Goal: Information Seeking & Learning: Find specific fact

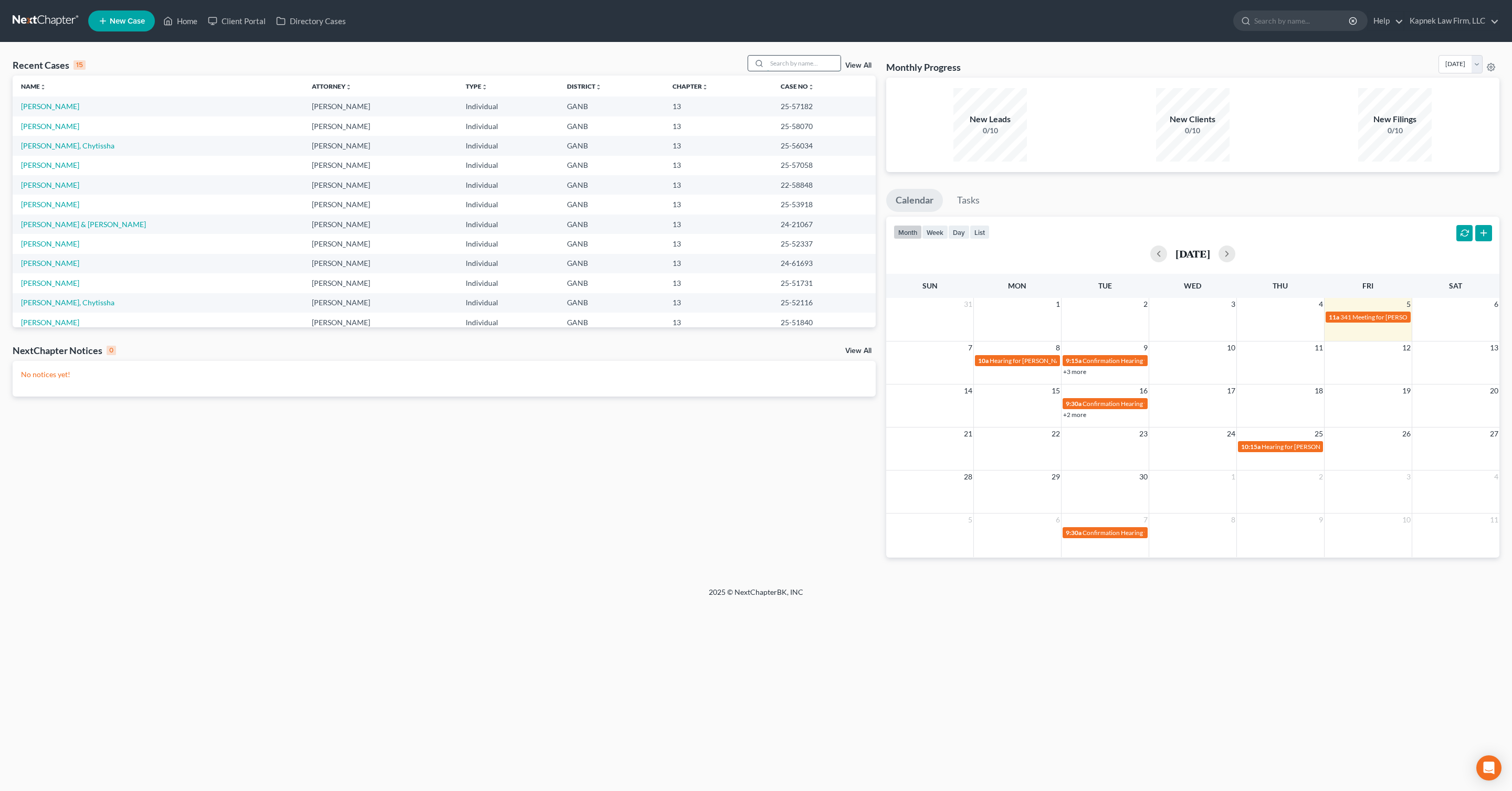
click at [773, 64] on input "search" at bounding box center [803, 63] width 73 height 15
type input "[PERSON_NAME]"
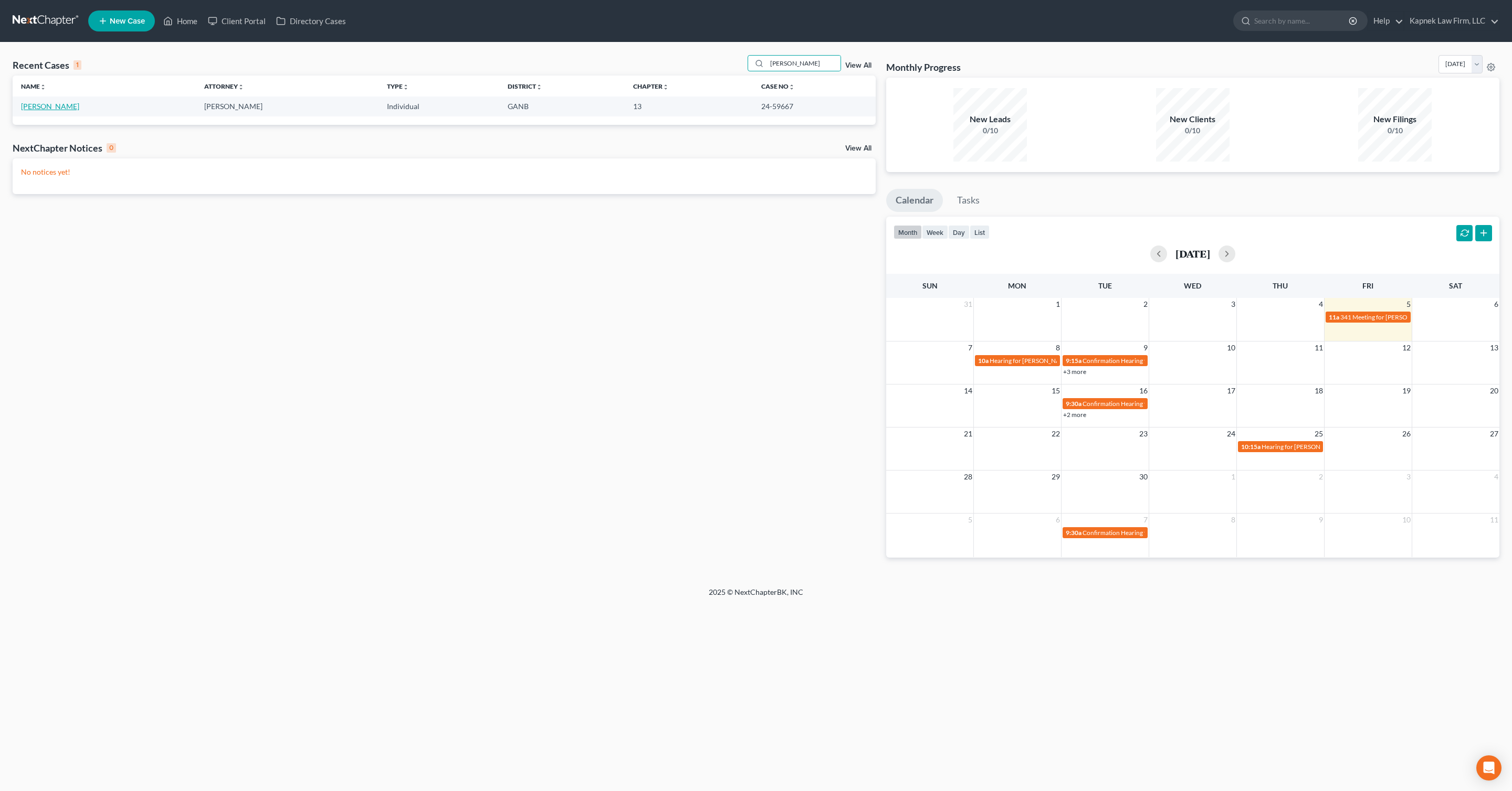
click at [63, 104] on link "[PERSON_NAME]" at bounding box center [50, 106] width 59 height 9
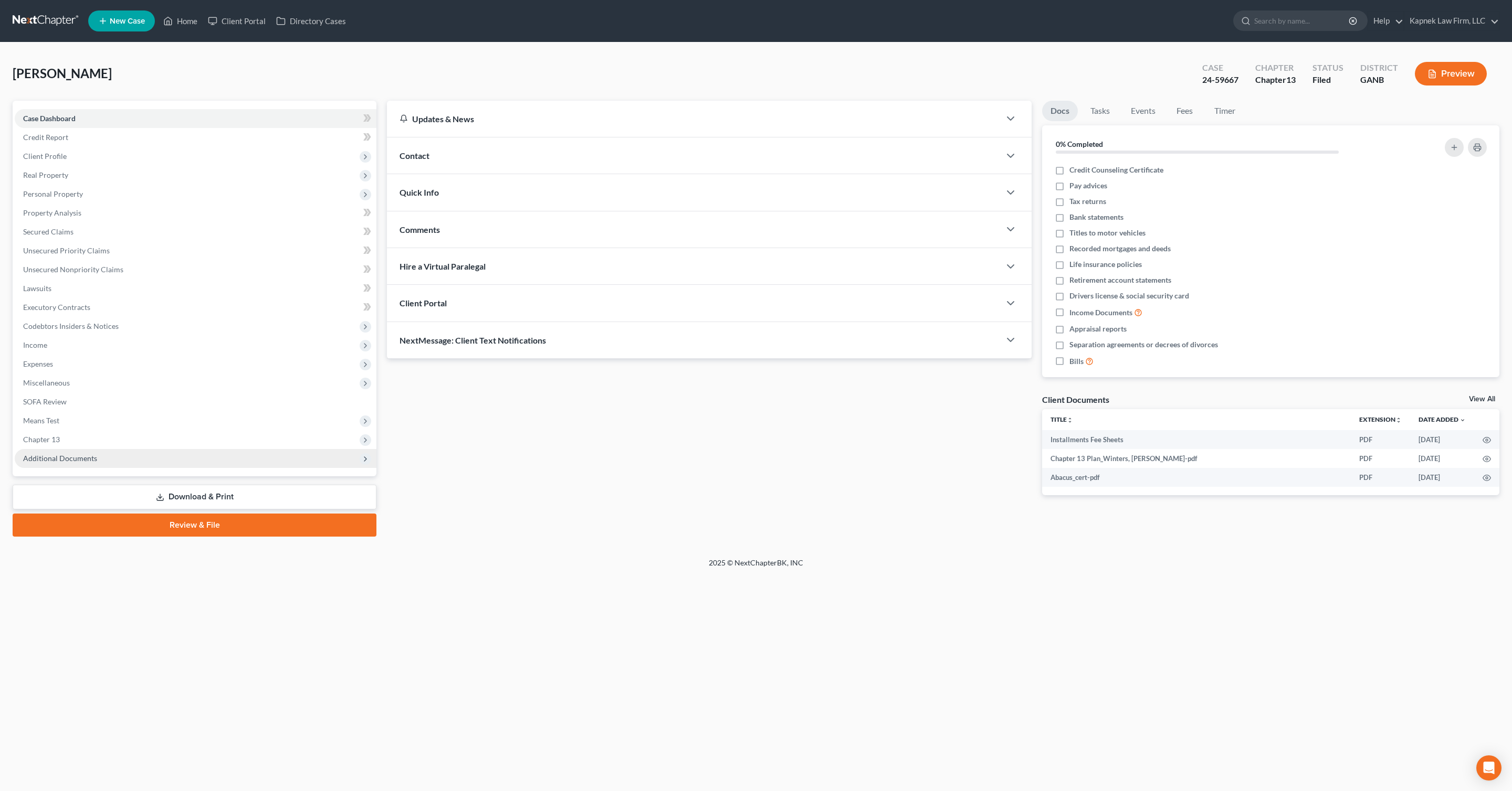
click at [218, 464] on span "Additional Documents" at bounding box center [195, 458] width 362 height 19
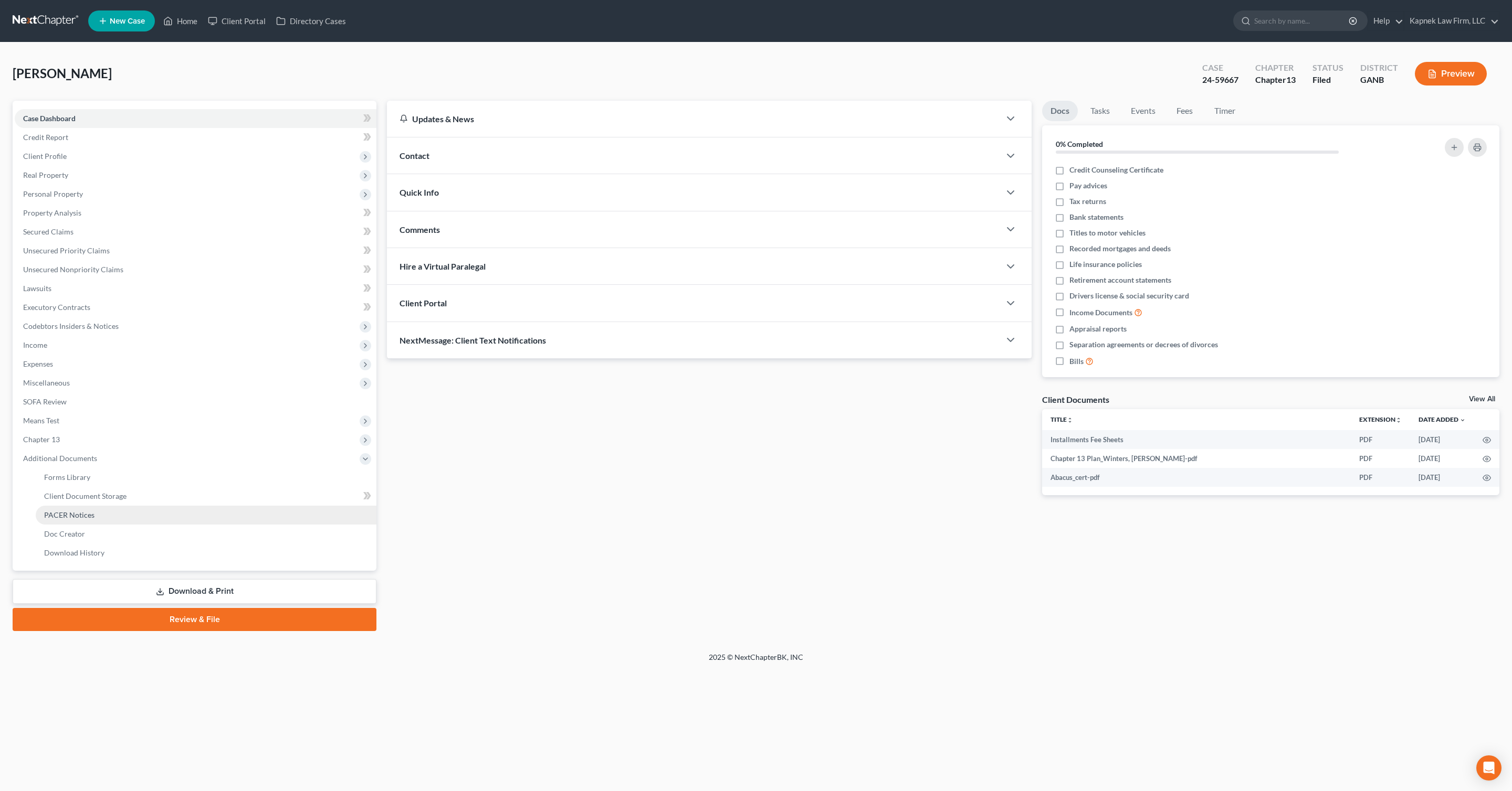
click at [197, 510] on link "PACER Notices" at bounding box center [206, 515] width 341 height 19
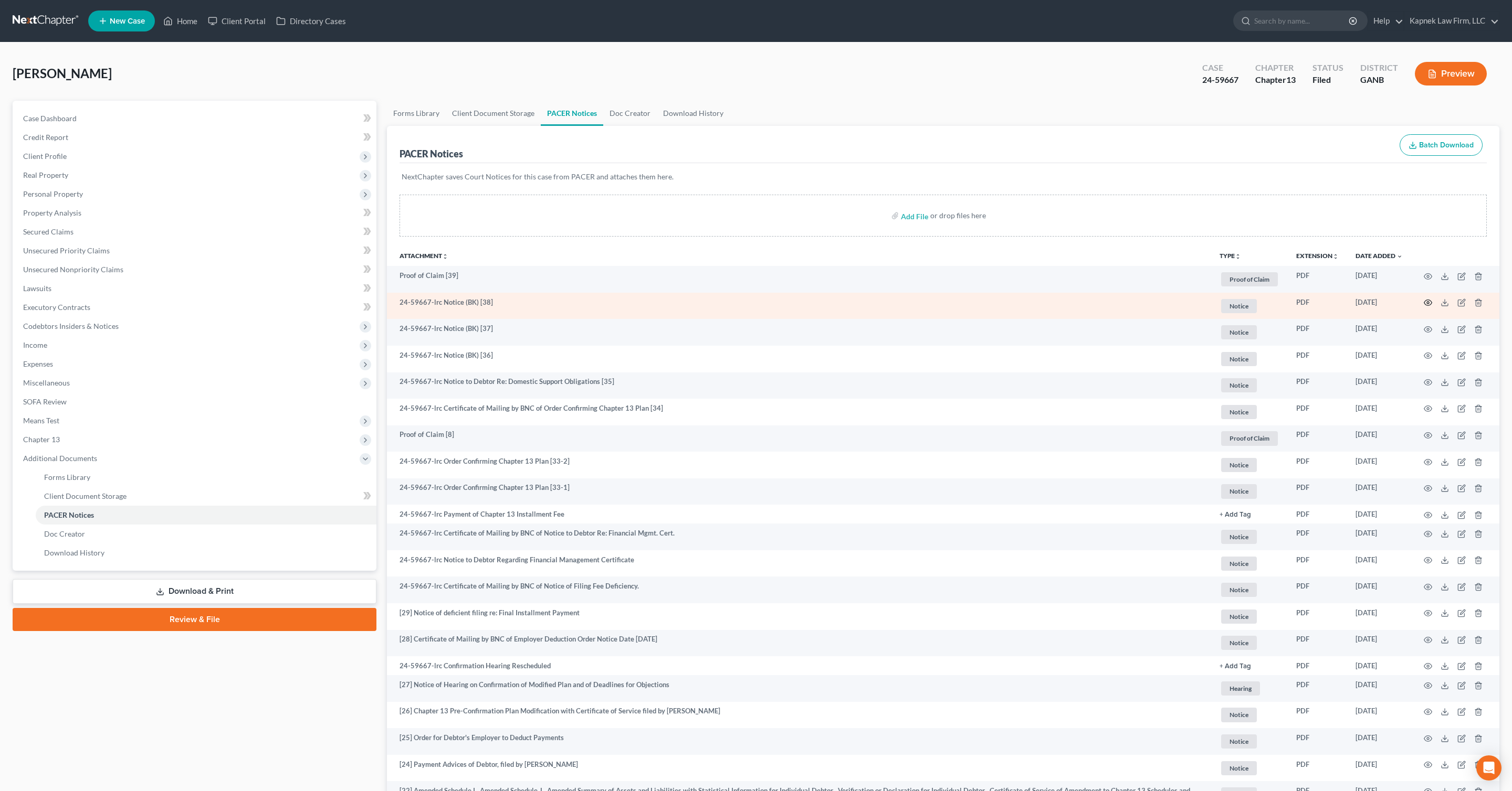
click at [1429, 302] on icon "button" at bounding box center [1428, 303] width 9 height 9
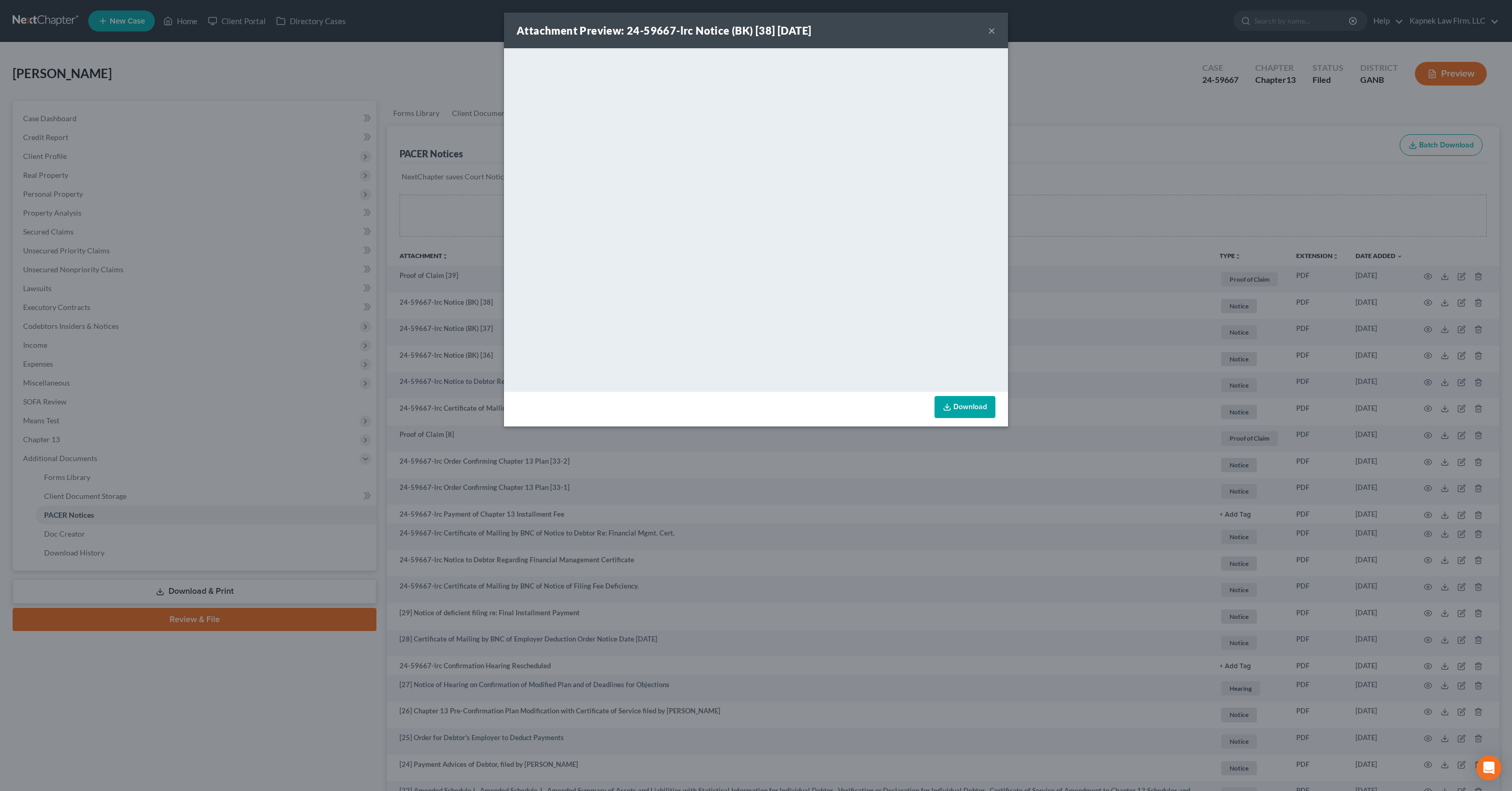
click at [1148, 265] on div "Attachment Preview: 24-59667-lrc Notice (BK) [38] [DATE] × <object ng-attr-data…" at bounding box center [756, 396] width 1512 height 791
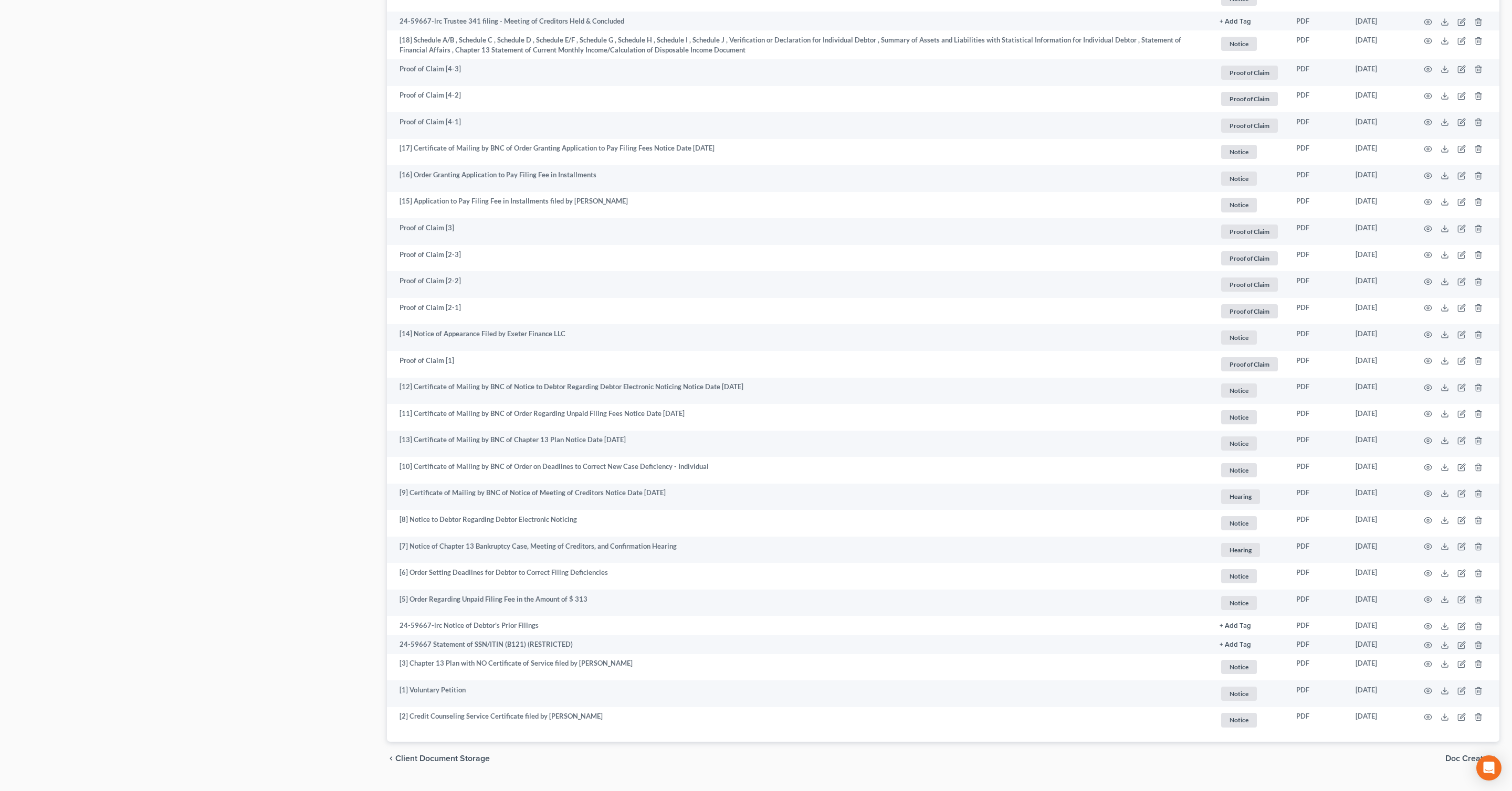
scroll to position [1053, 0]
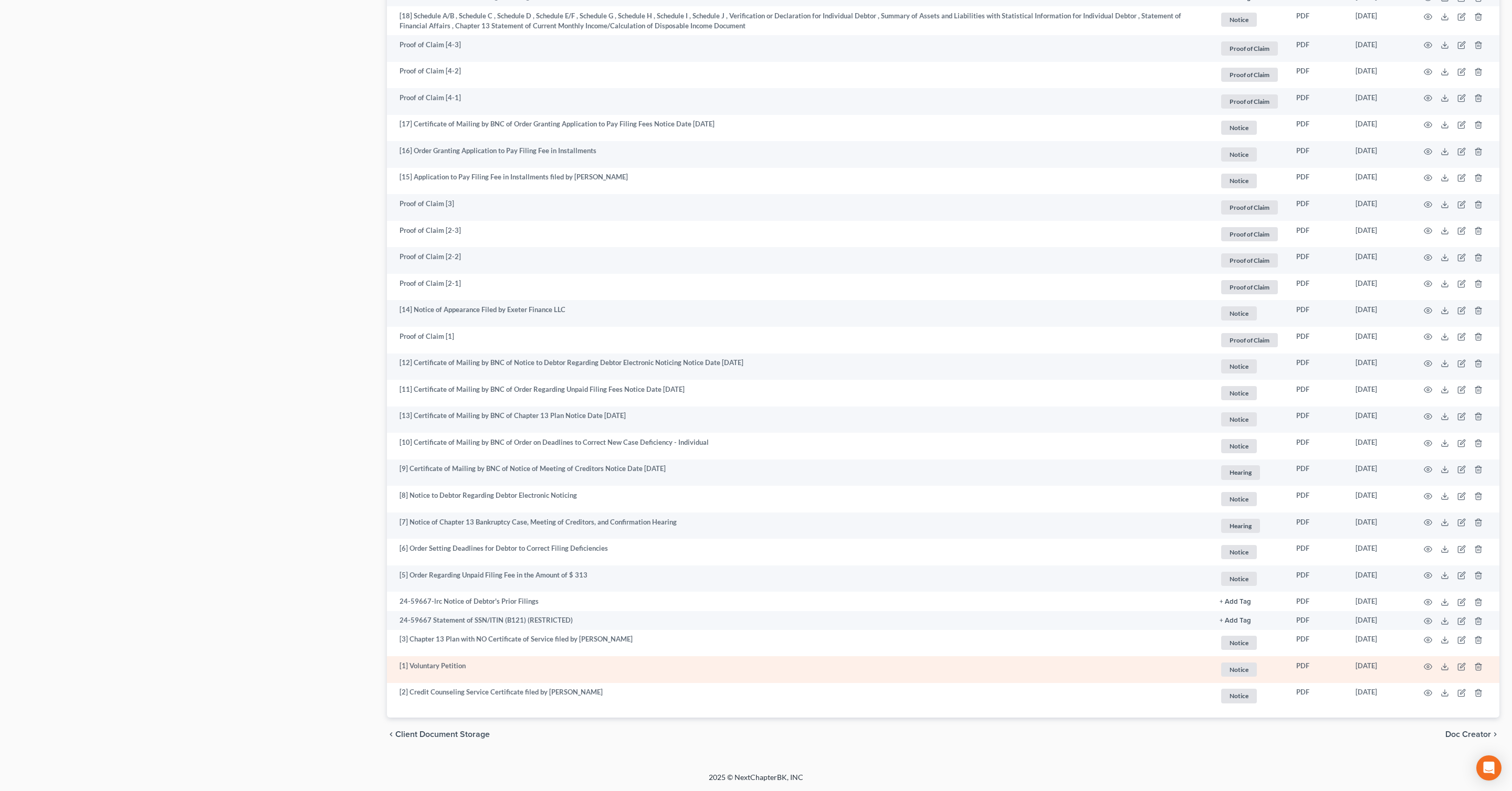
click at [1375, 662] on td "[DATE]" at bounding box center [1379, 669] width 64 height 26
drag, startPoint x: 1355, startPoint y: 663, endPoint x: 1400, endPoint y: 657, distance: 45.4
click at [1400, 659] on td "[DATE]" at bounding box center [1379, 669] width 64 height 26
drag, startPoint x: 1399, startPoint y: 668, endPoint x: 1344, endPoint y: 659, distance: 55.7
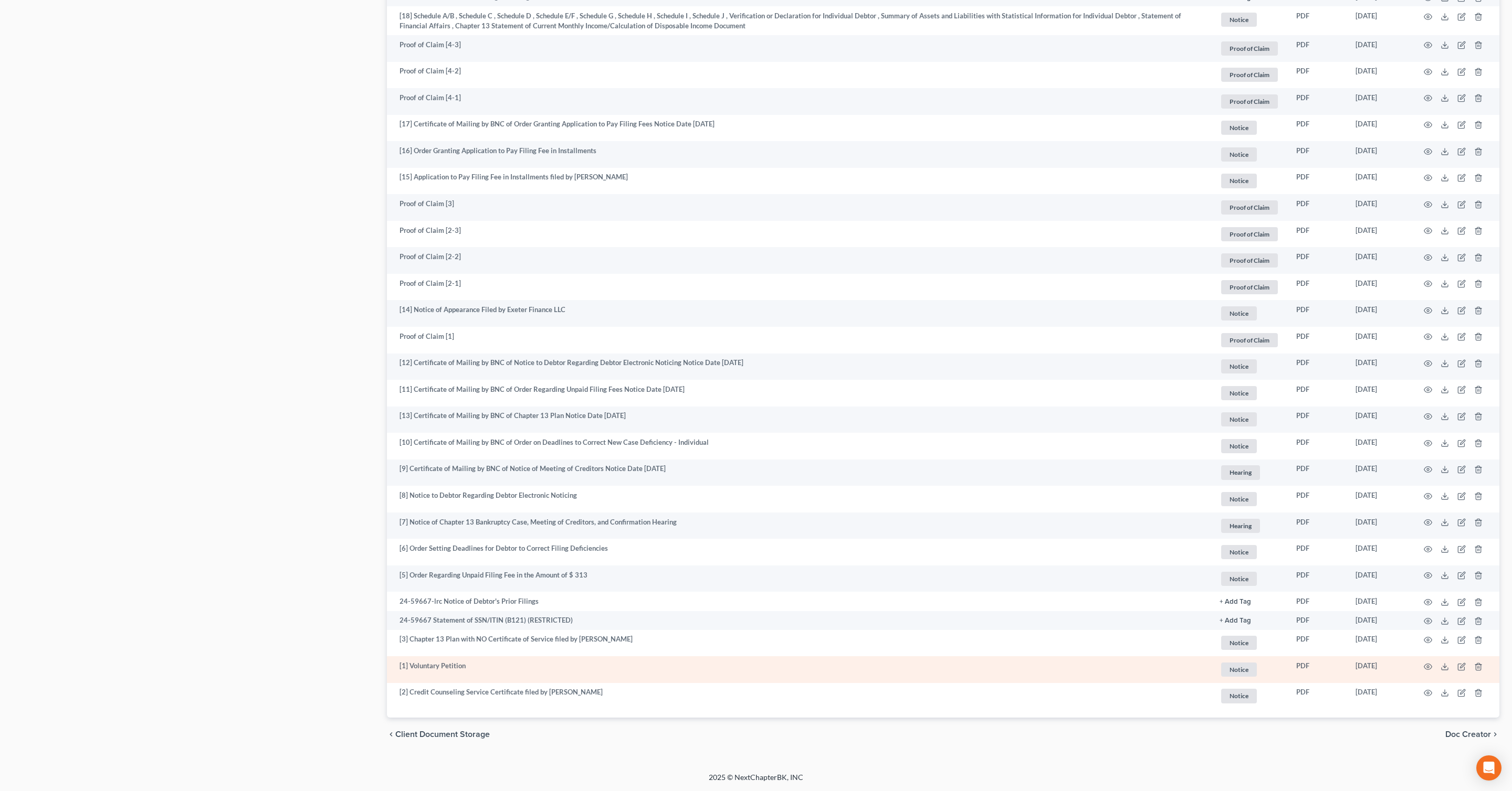
click at [1344, 659] on tr "[1] Voluntary Petition Notice + Add Tag Notice × Select an option or create one…" at bounding box center [943, 669] width 1113 height 26
click at [1381, 665] on td "[DATE]" at bounding box center [1379, 669] width 64 height 26
copy tr "[DATE]"
